Goal: Task Accomplishment & Management: Manage account settings

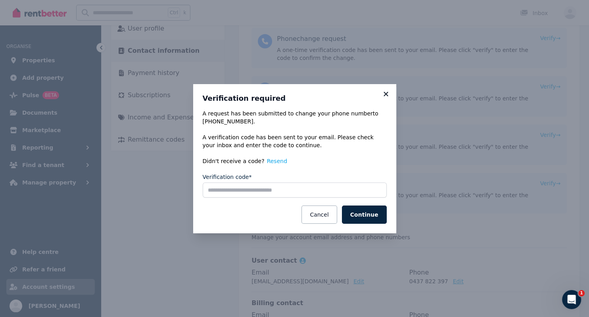
click at [387, 94] on icon at bounding box center [386, 93] width 8 height 7
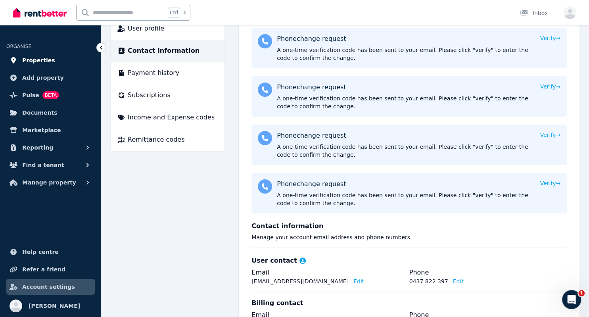
click at [46, 63] on span "Properties" at bounding box center [38, 61] width 33 height 10
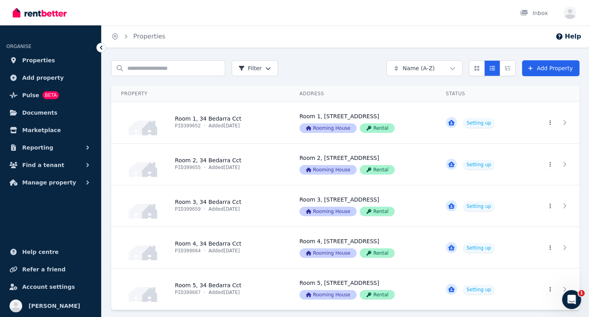
click at [32, 17] on img at bounding box center [40, 13] width 54 height 12
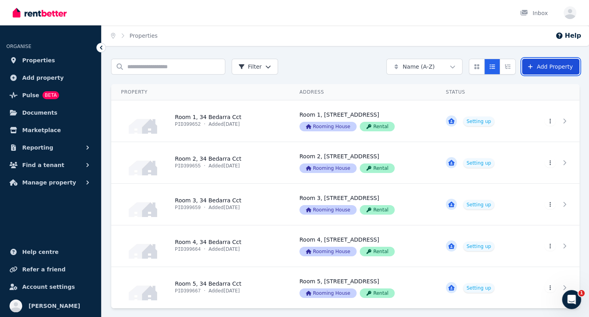
click at [553, 65] on link "Add Property" at bounding box center [550, 67] width 57 height 16
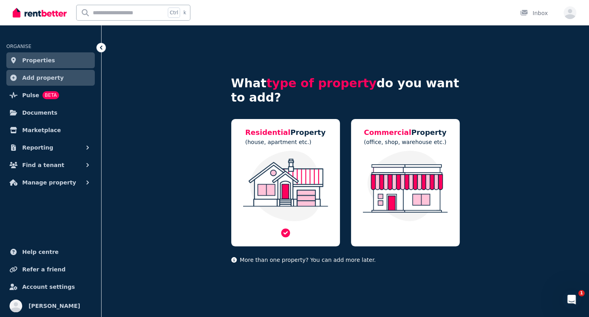
click at [298, 143] on p "(house, apartment etc.)" at bounding box center [285, 142] width 80 height 8
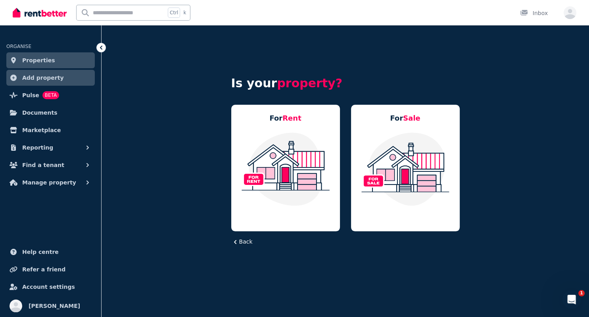
click at [298, 143] on img at bounding box center [285, 169] width 93 height 75
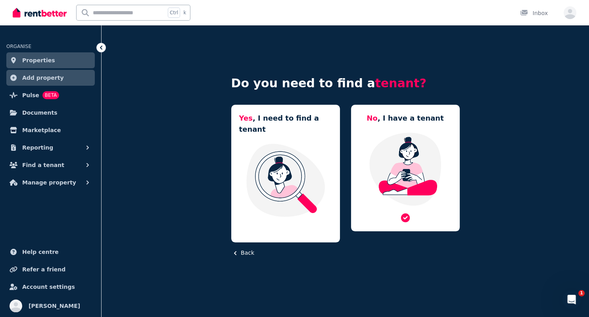
click at [438, 144] on img at bounding box center [405, 169] width 93 height 75
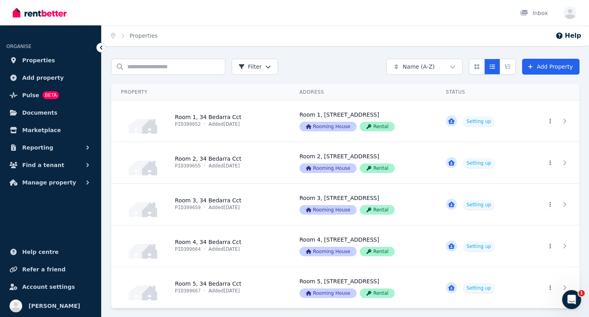
scroll to position [27, 0]
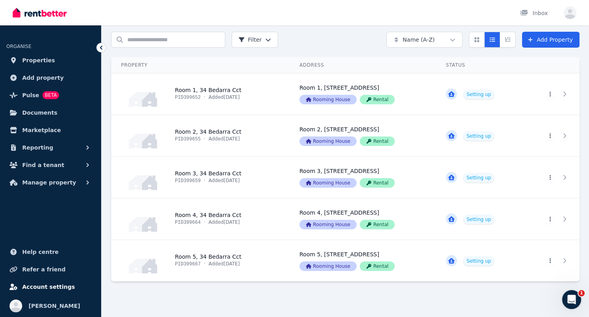
click at [42, 286] on span "Account settings" at bounding box center [48, 287] width 53 height 10
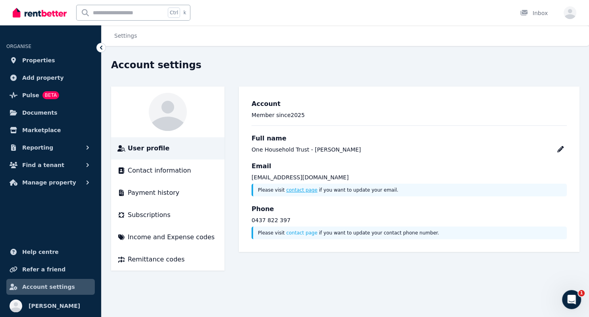
click at [297, 192] on link "contact page" at bounding box center [301, 190] width 31 height 6
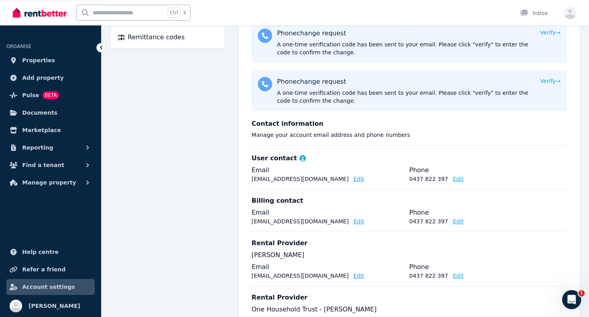
scroll to position [250, 0]
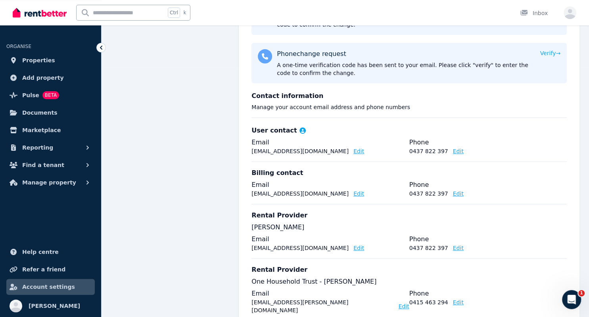
click at [353, 150] on button "Edit" at bounding box center [358, 151] width 11 height 8
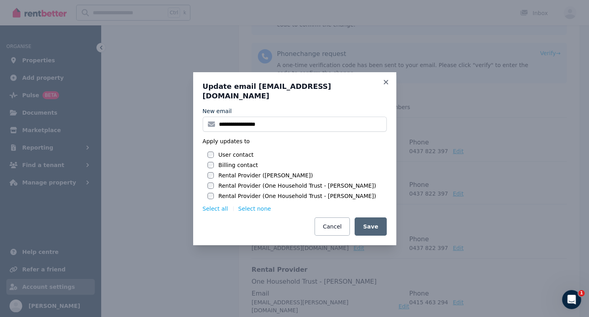
click at [210, 163] on div at bounding box center [210, 165] width 6 height 8
click at [211, 176] on div "User contact Billing contact Rental Provider (Loretta Lehmann) Rental Provider …" at bounding box center [296, 175] width 179 height 49
click at [278, 118] on input "**********" at bounding box center [295, 124] width 184 height 15
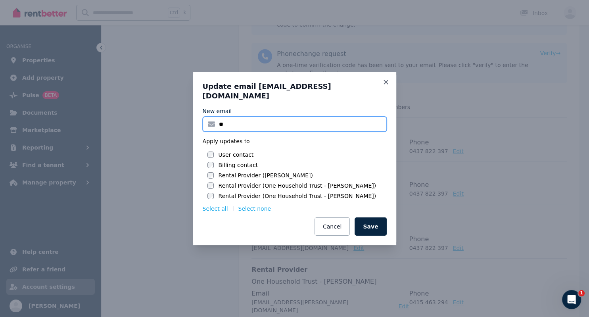
type input "*"
type input "**********"
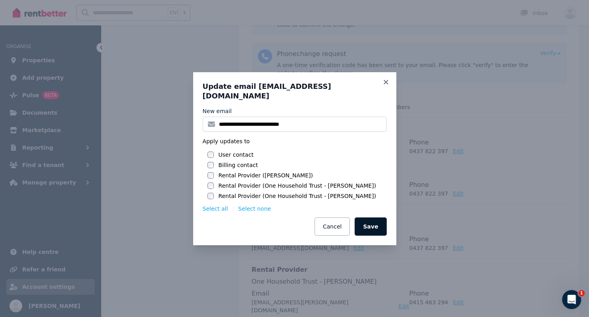
click at [385, 222] on button "Save" at bounding box center [370, 226] width 32 height 18
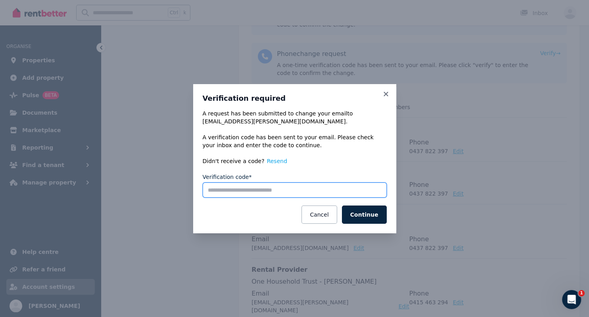
click at [224, 187] on input "Verification code*" at bounding box center [295, 189] width 184 height 15
type input "******"
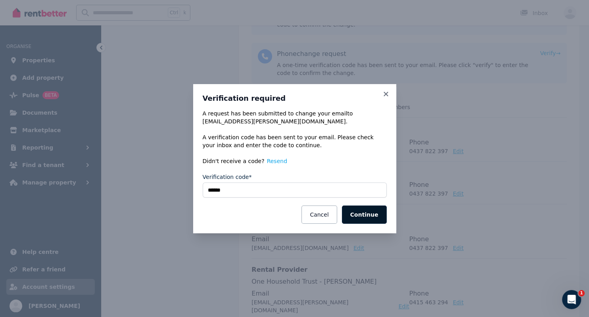
click at [373, 212] on button "Continue" at bounding box center [364, 214] width 45 height 18
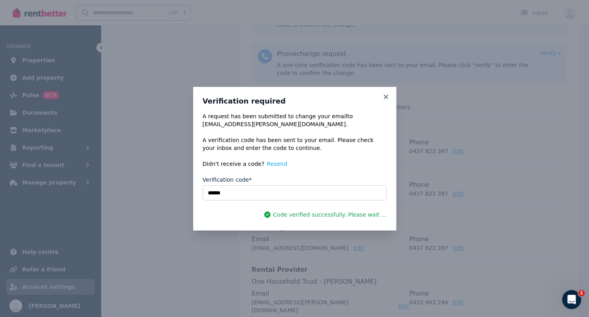
scroll to position [84, 0]
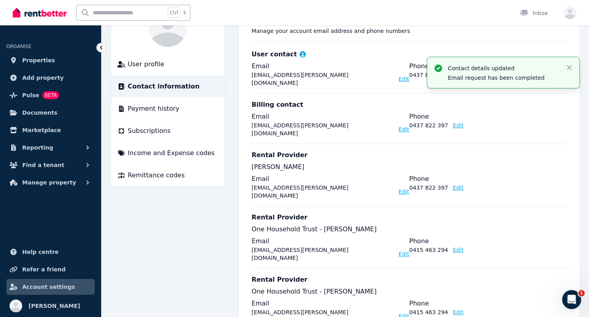
click at [369, 93] on div "Billing contact Email onehousehold.loretta@gmail.com Edit Phone 0437 822 397 Ed…" at bounding box center [408, 118] width 315 height 50
click at [571, 66] on icon "button" at bounding box center [569, 67] width 8 height 8
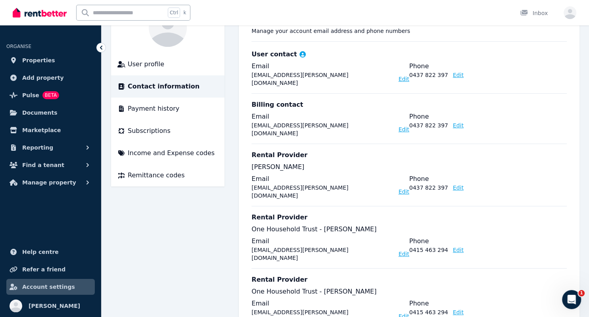
click at [453, 75] on button "Edit" at bounding box center [458, 75] width 11 height 8
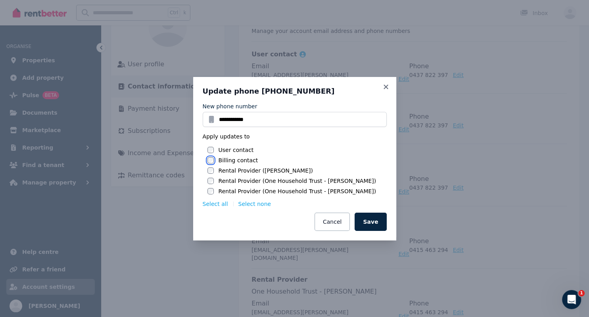
click at [211, 170] on div "User contact Billing contact Rental Provider (Loretta Lehmann) Rental Provider …" at bounding box center [296, 170] width 179 height 49
click at [255, 118] on input "**********" at bounding box center [295, 119] width 184 height 15
type input "*"
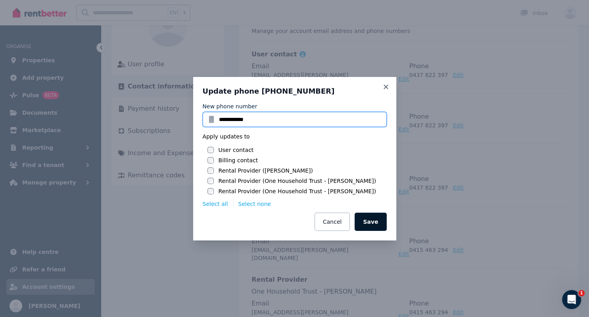
type input "**********"
click at [372, 225] on button "Save" at bounding box center [370, 222] width 32 height 18
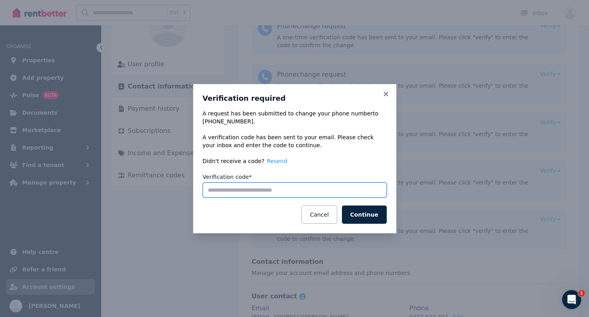
click at [255, 194] on input "Verification code*" at bounding box center [295, 189] width 184 height 15
type input "******"
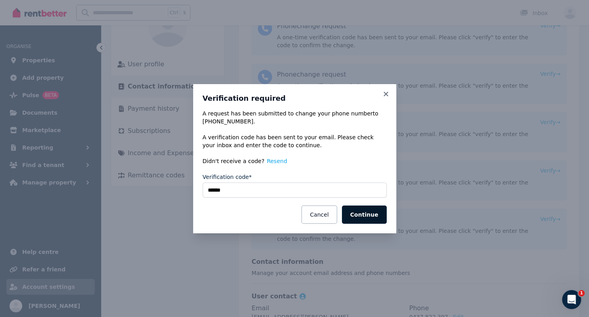
click at [369, 216] on button "Continue" at bounding box center [364, 214] width 45 height 18
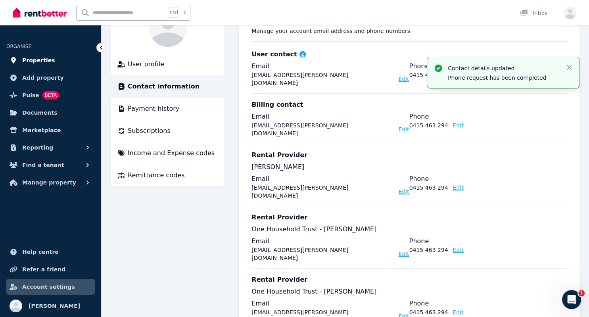
click at [43, 63] on span "Properties" at bounding box center [38, 61] width 33 height 10
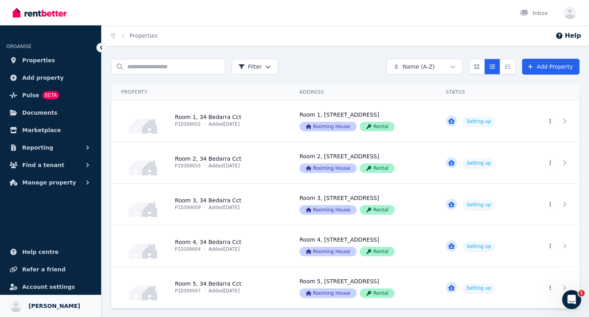
click at [37, 307] on span "[PERSON_NAME]" at bounding box center [55, 306] width 52 height 10
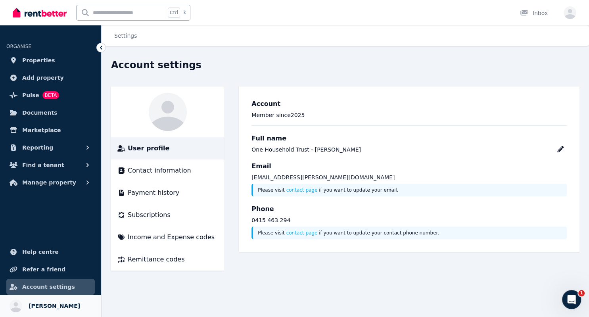
click at [74, 306] on link "Your profile Loretta Lehmann" at bounding box center [50, 306] width 101 height 22
click at [40, 58] on span "Properties" at bounding box center [38, 61] width 33 height 10
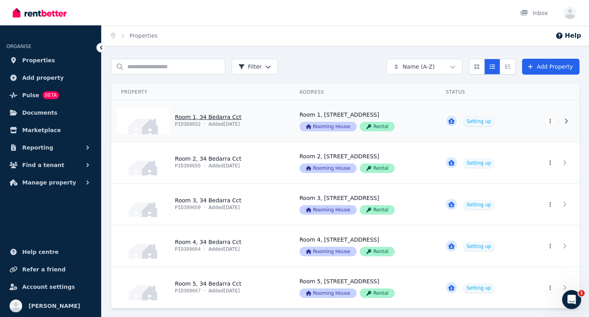
click at [227, 123] on link "View property details" at bounding box center [200, 120] width 178 height 41
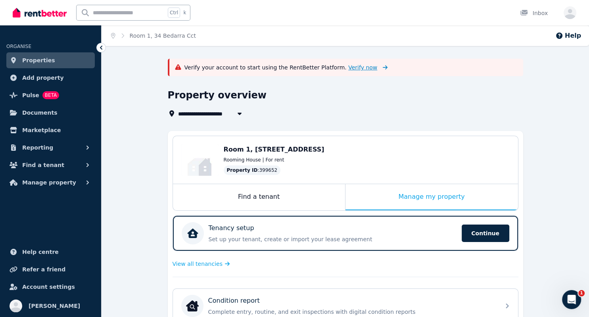
click at [348, 66] on span "Verify now" at bounding box center [362, 67] width 29 height 8
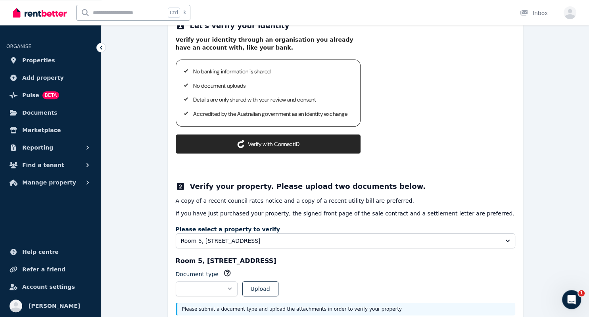
scroll to position [125, 0]
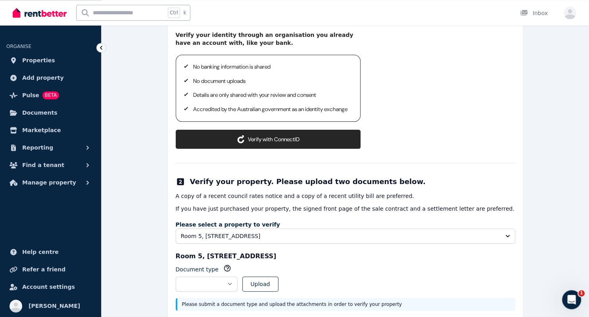
click at [287, 149] on button "Verify with ConnectID" at bounding box center [268, 139] width 185 height 19
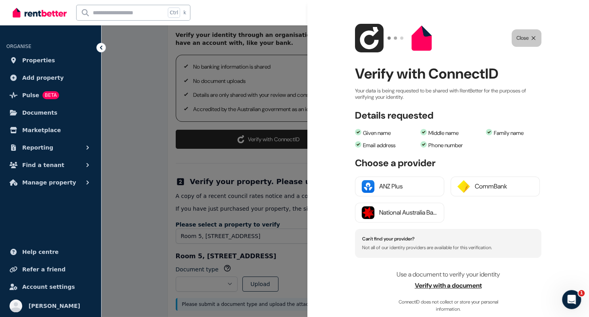
click at [528, 31] on button "Close" at bounding box center [526, 37] width 30 height 17
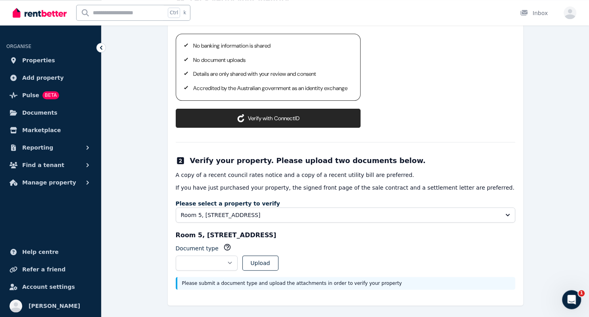
scroll to position [155, 0]
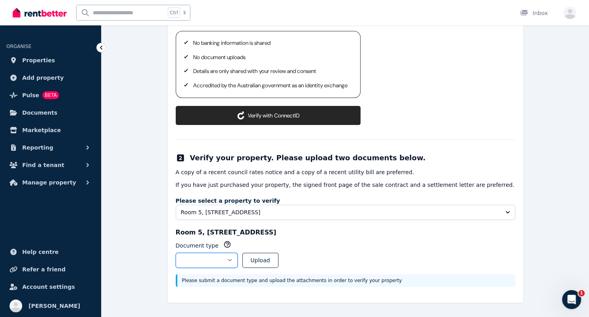
click at [176, 253] on select "**********" at bounding box center [207, 260] width 62 height 15
click at [342, 166] on div "**********" at bounding box center [345, 143] width 355 height 319
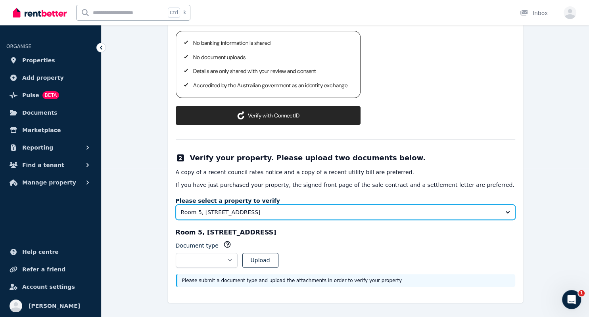
click at [269, 215] on span "Room 5, [STREET_ADDRESS]" at bounding box center [340, 212] width 318 height 8
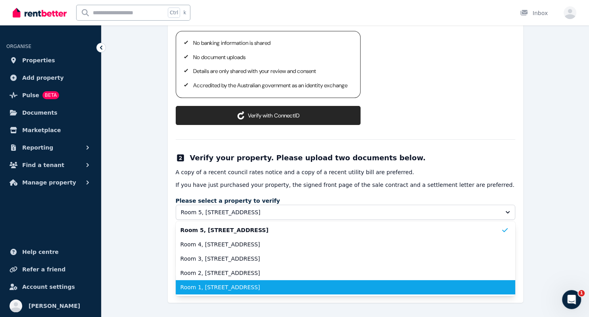
click at [235, 291] on span "Room 1, [STREET_ADDRESS]" at bounding box center [340, 287] width 320 height 8
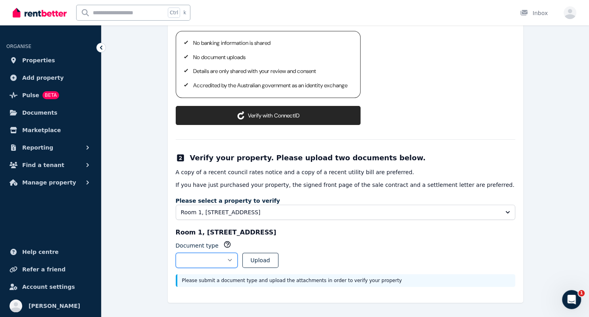
click at [176, 253] on select "**********" at bounding box center [207, 260] width 62 height 15
click at [548, 177] on div "Account verification 2 simple steps to verify your identity and ownership of th…" at bounding box center [345, 113] width 487 height 407
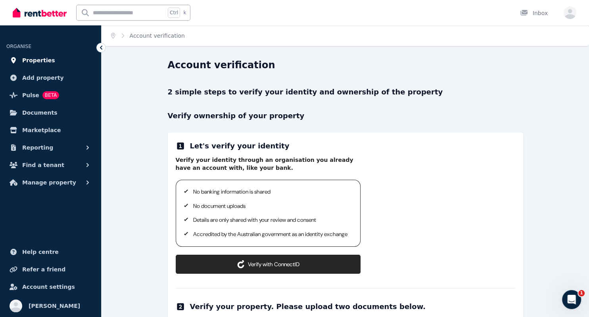
click at [29, 63] on span "Properties" at bounding box center [38, 61] width 33 height 10
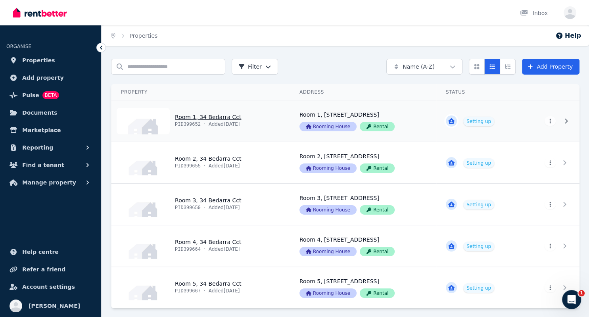
click at [264, 116] on link "View property details" at bounding box center [200, 120] width 178 height 41
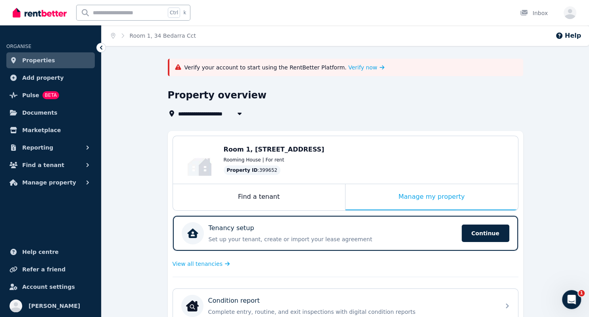
click at [65, 67] on link "Properties" at bounding box center [50, 60] width 88 height 16
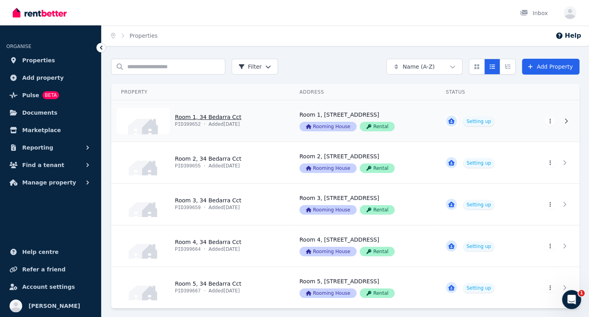
click at [252, 118] on link "View property details" at bounding box center [200, 120] width 178 height 41
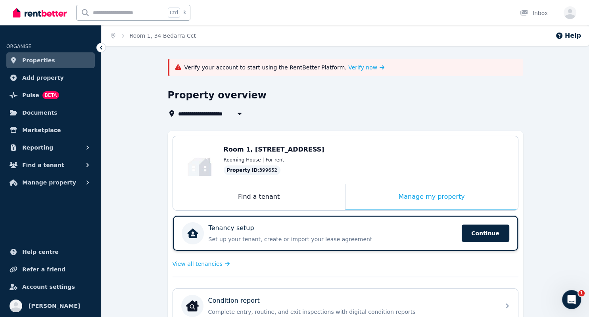
click at [258, 227] on div "Tenancy setup" at bounding box center [333, 228] width 248 height 10
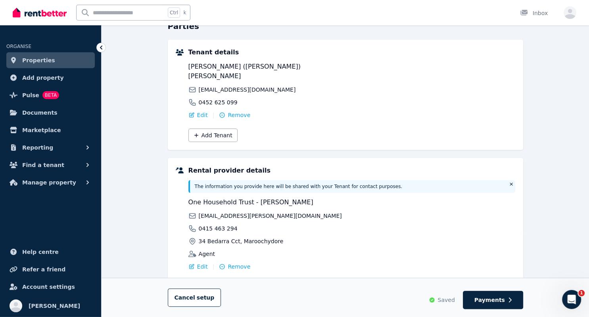
scroll to position [120, 0]
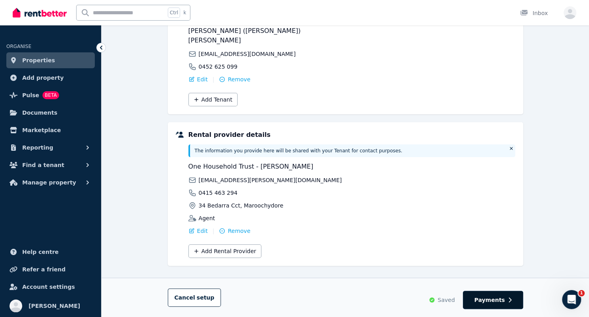
click at [490, 298] on span "Payments" at bounding box center [489, 300] width 31 height 8
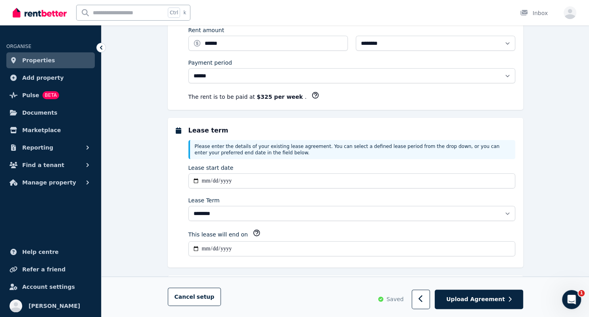
scroll to position [0, 0]
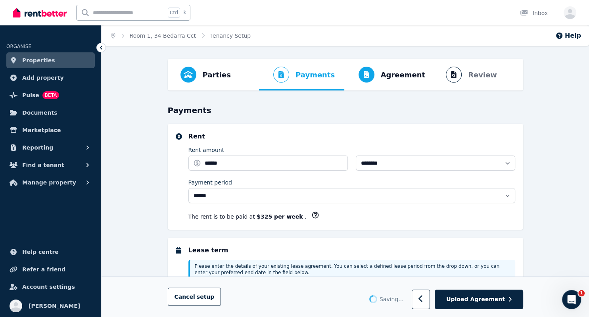
select select "**********"
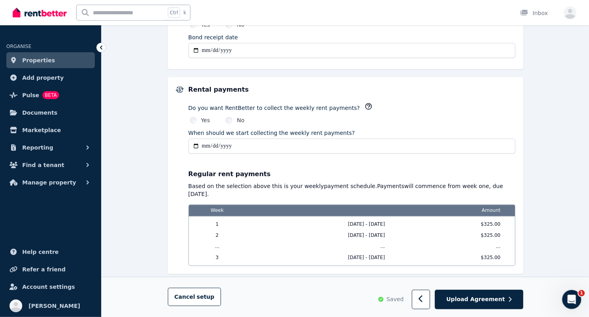
scroll to position [550, 0]
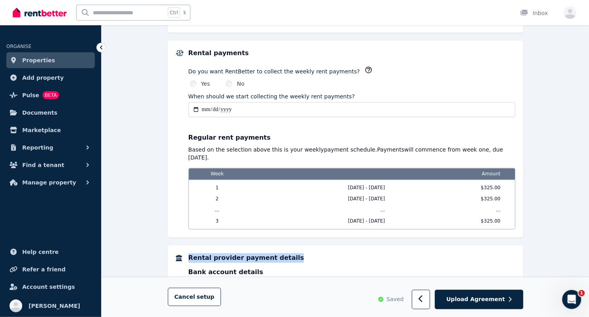
drag, startPoint x: 583, startPoint y: 224, endPoint x: 588, endPoint y: 252, distance: 28.6
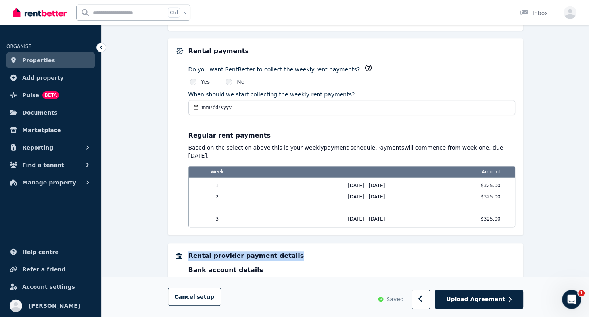
scroll to position [605, 0]
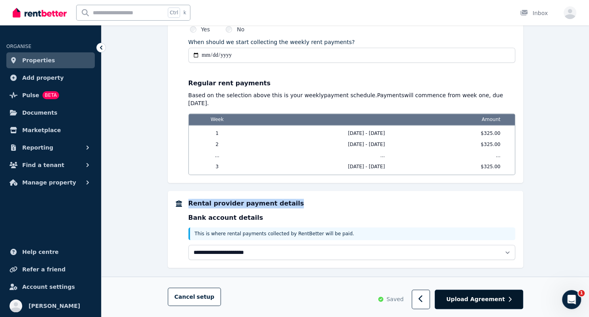
click at [508, 302] on button "Upload Agreement" at bounding box center [479, 299] width 88 height 19
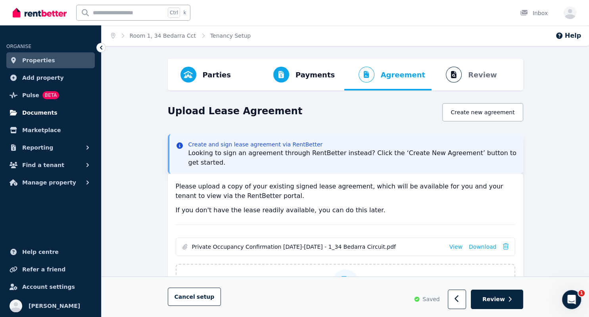
click at [38, 113] on span "Documents" at bounding box center [39, 113] width 35 height 10
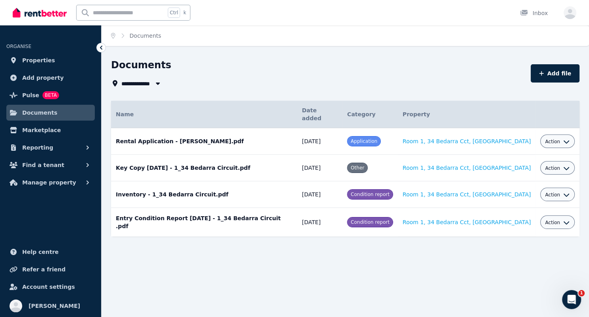
click at [159, 85] on icon "button" at bounding box center [158, 83] width 8 height 6
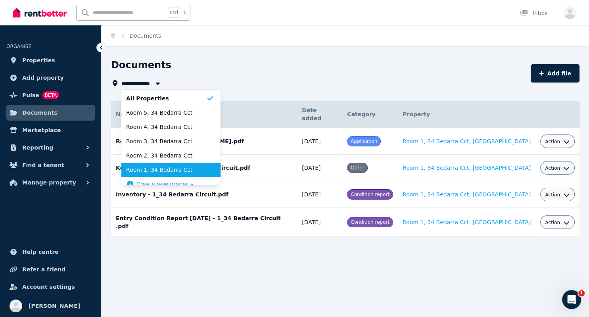
click at [149, 168] on span "Room 1, 34 Bedarra Cct" at bounding box center [166, 170] width 80 height 8
type input "**********"
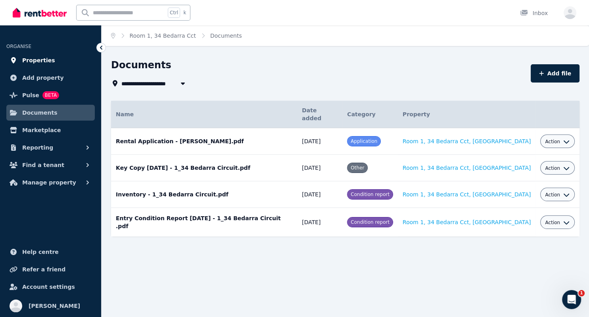
click at [40, 58] on span "Properties" at bounding box center [38, 61] width 33 height 10
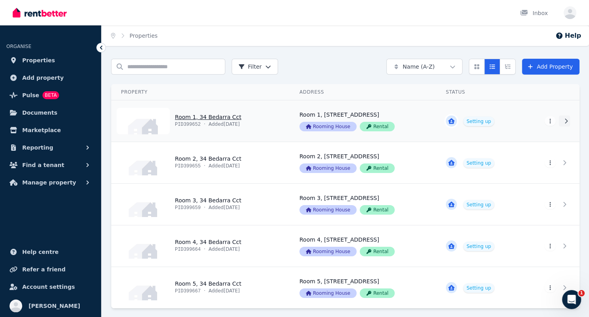
click at [564, 123] on icon at bounding box center [566, 121] width 8 height 6
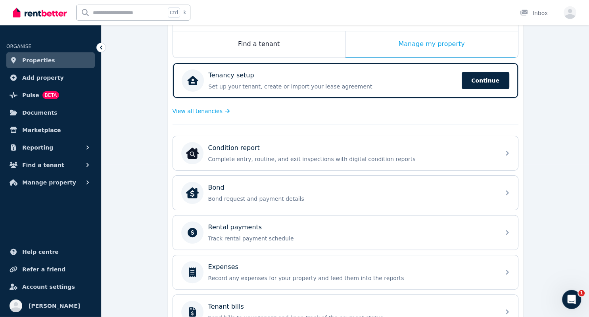
scroll to position [155, 0]
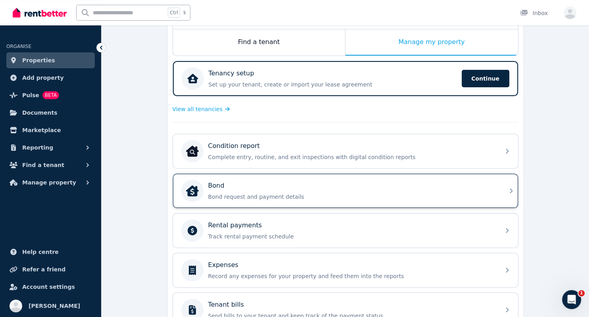
click at [422, 189] on div "Bond Bond request and payment details" at bounding box center [351, 191] width 287 height 20
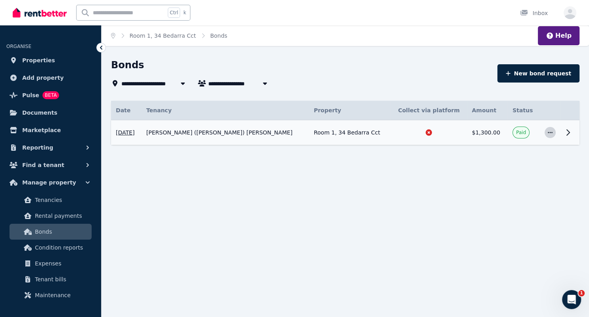
click at [548, 135] on icon "button" at bounding box center [550, 133] width 6 height 6
click at [508, 157] on span "View details" at bounding box center [523, 154] width 51 height 10
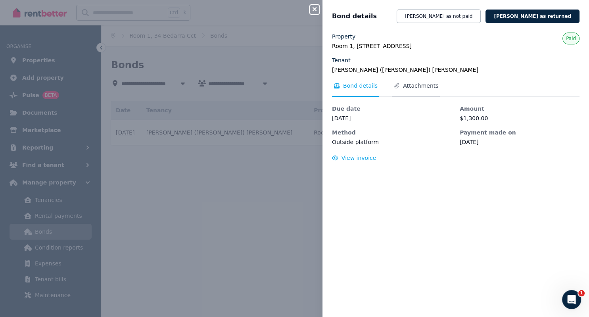
click at [412, 83] on span "Attachments" at bounding box center [420, 86] width 35 height 8
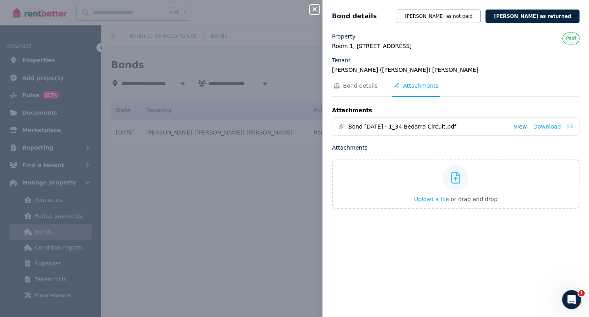
click at [523, 127] on link "View" at bounding box center [519, 127] width 13 height 8
click at [207, 198] on div "Close panel Bond details Mark bond as not paid Mark bond as returned Property R…" at bounding box center [294, 158] width 589 height 317
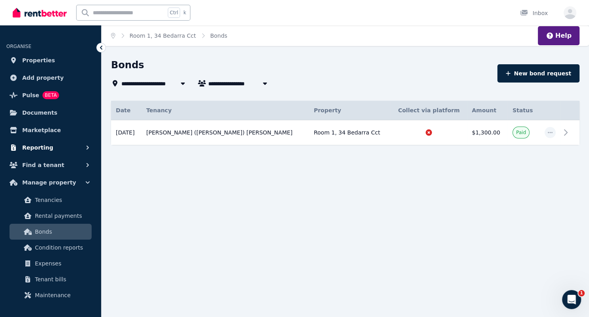
click at [37, 144] on span "Reporting" at bounding box center [37, 148] width 31 height 10
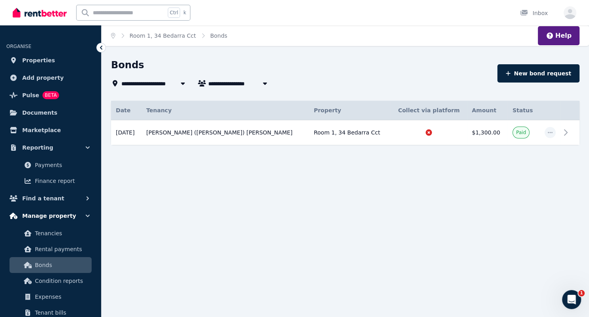
click at [86, 220] on button "Manage property" at bounding box center [50, 216] width 88 height 16
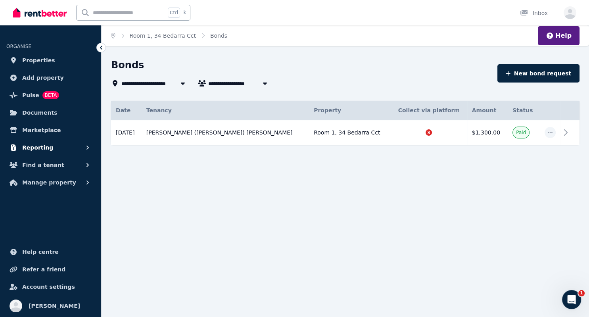
click at [86, 149] on icon "button" at bounding box center [88, 148] width 8 height 8
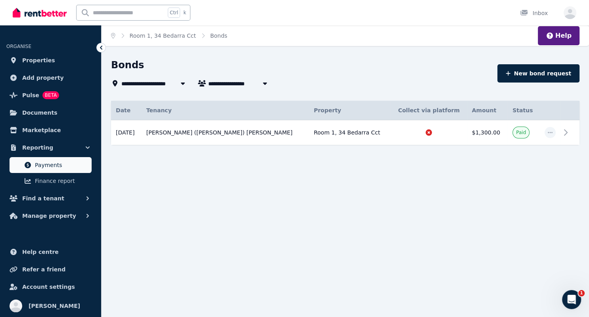
click at [44, 169] on span "Payments" at bounding box center [62, 165] width 54 height 10
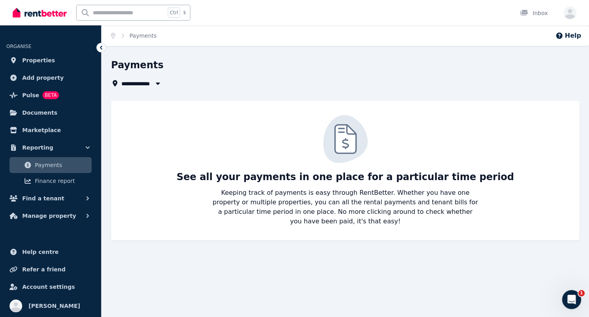
click at [139, 191] on div "See all your payments in one place for a particular time period Keeping track o…" at bounding box center [345, 170] width 452 height 111
click at [53, 120] on link "Documents" at bounding box center [50, 113] width 88 height 16
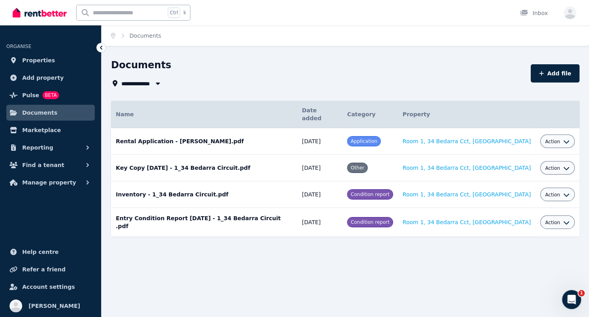
click at [581, 304] on div "**********" at bounding box center [294, 158] width 589 height 317
click at [576, 302] on div "Open Intercom Messenger" at bounding box center [570, 298] width 26 height 26
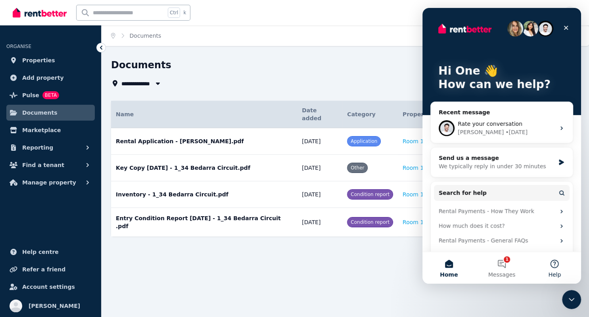
click at [561, 272] on button "Help" at bounding box center [554, 268] width 53 height 32
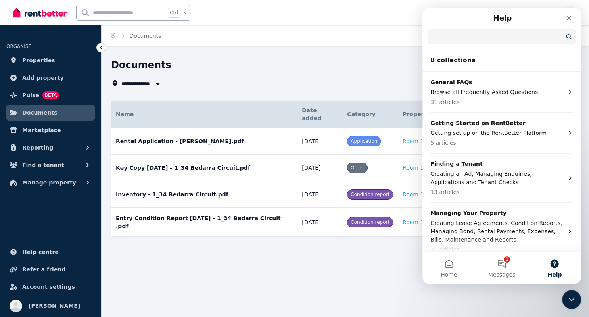
click at [465, 40] on input "Search for help" at bounding box center [501, 36] width 147 height 15
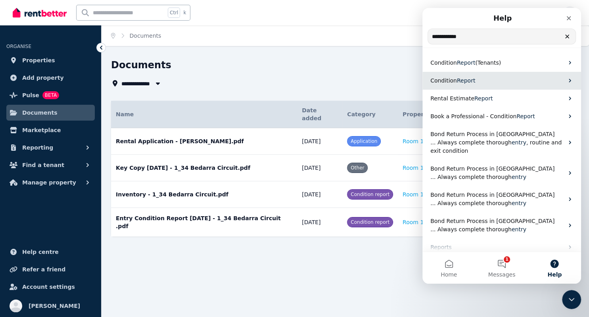
type input "**********"
click at [460, 82] on span "Report" at bounding box center [466, 80] width 18 height 6
